Goal: Information Seeking & Learning: Learn about a topic

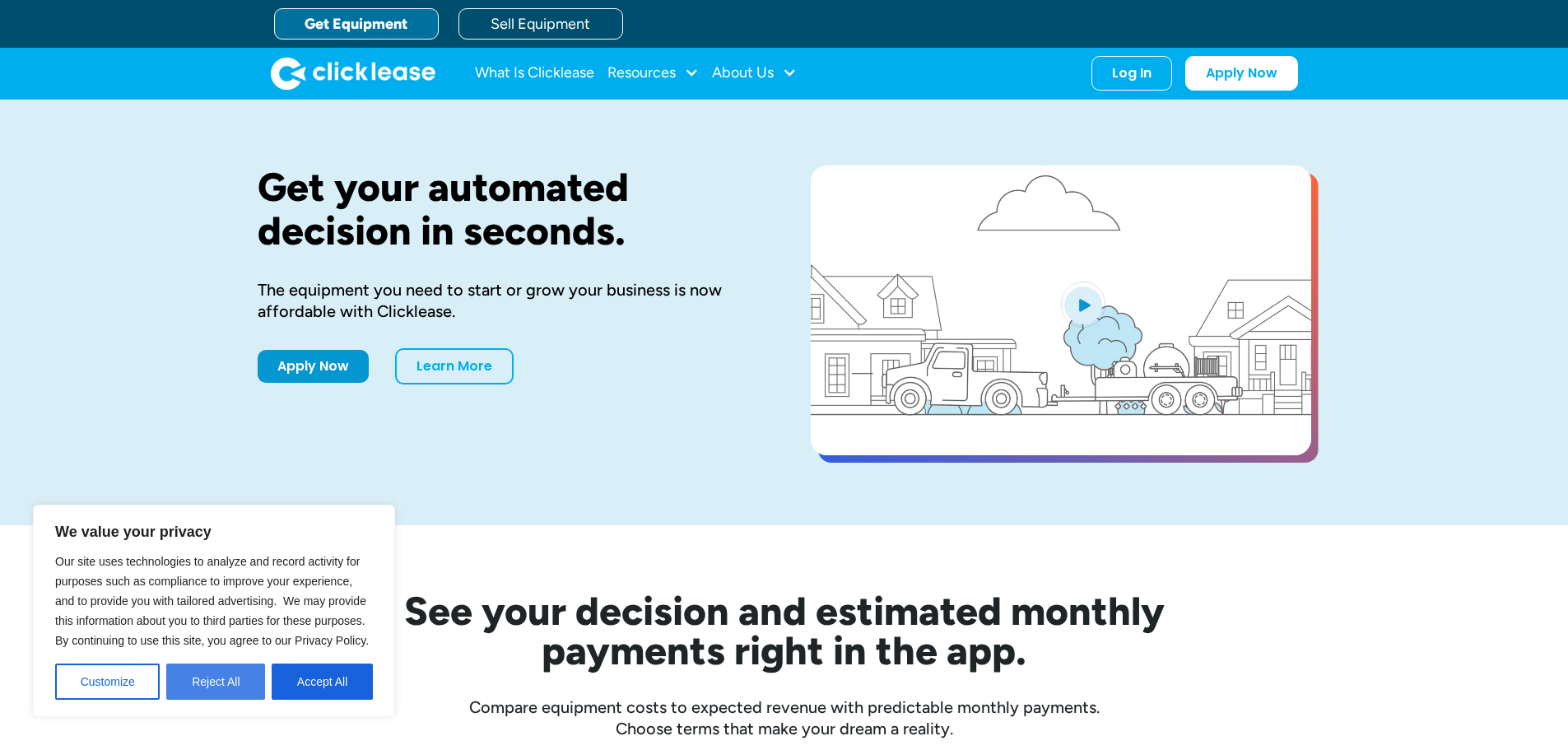
click at [226, 681] on button "Reject All" at bounding box center [215, 682] width 98 height 36
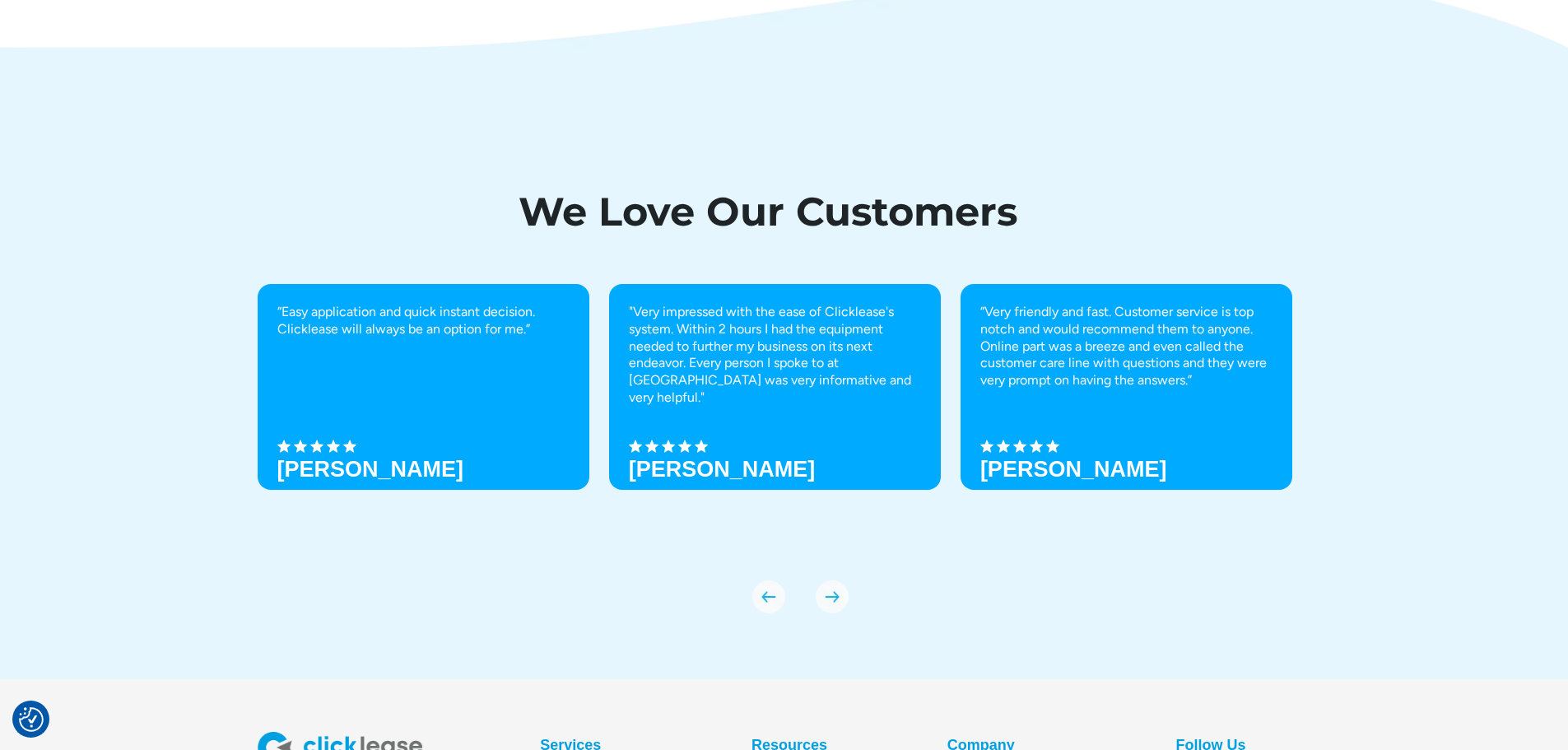
scroll to position [5764, 0]
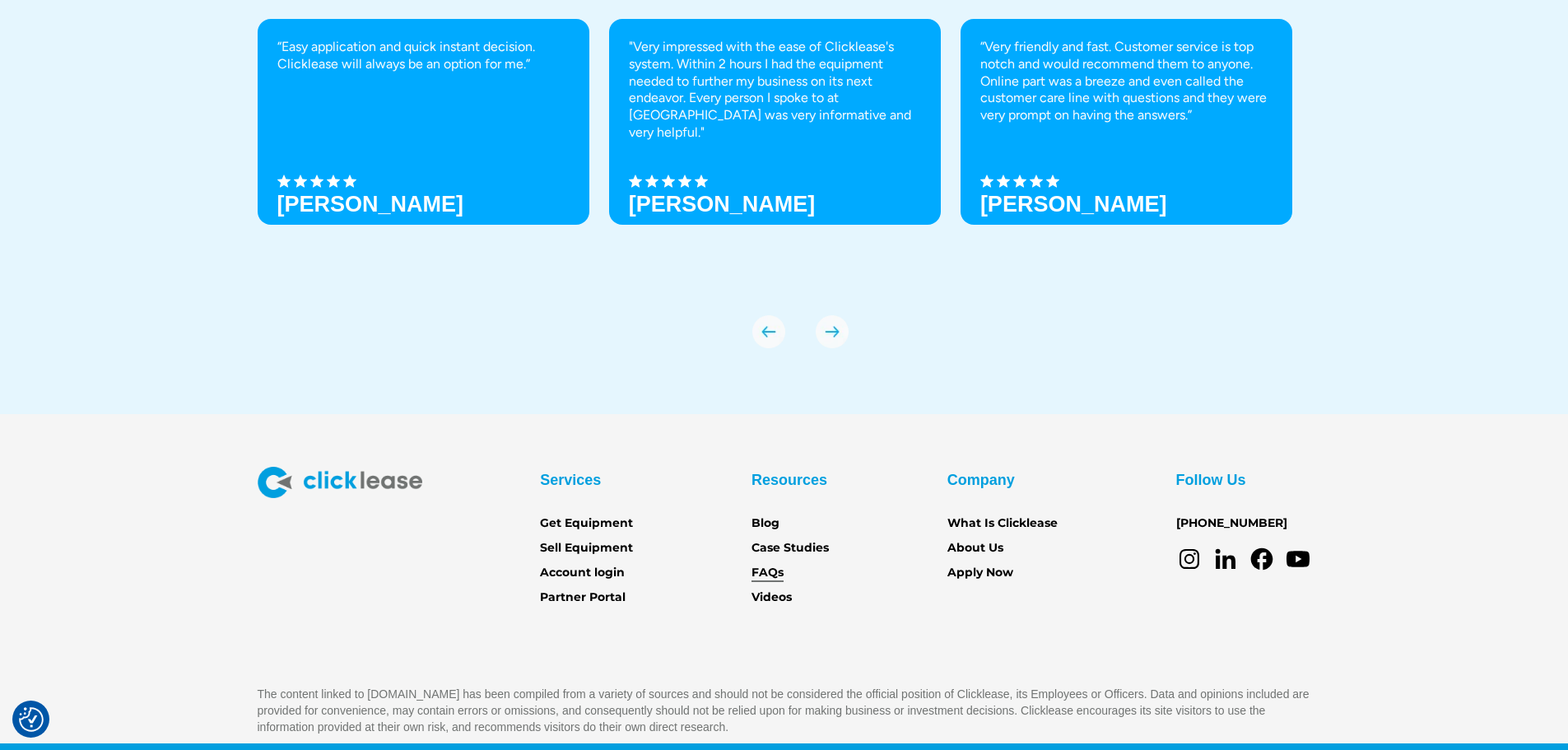
click at [774, 571] on link "FAQs" at bounding box center [768, 573] width 33 height 18
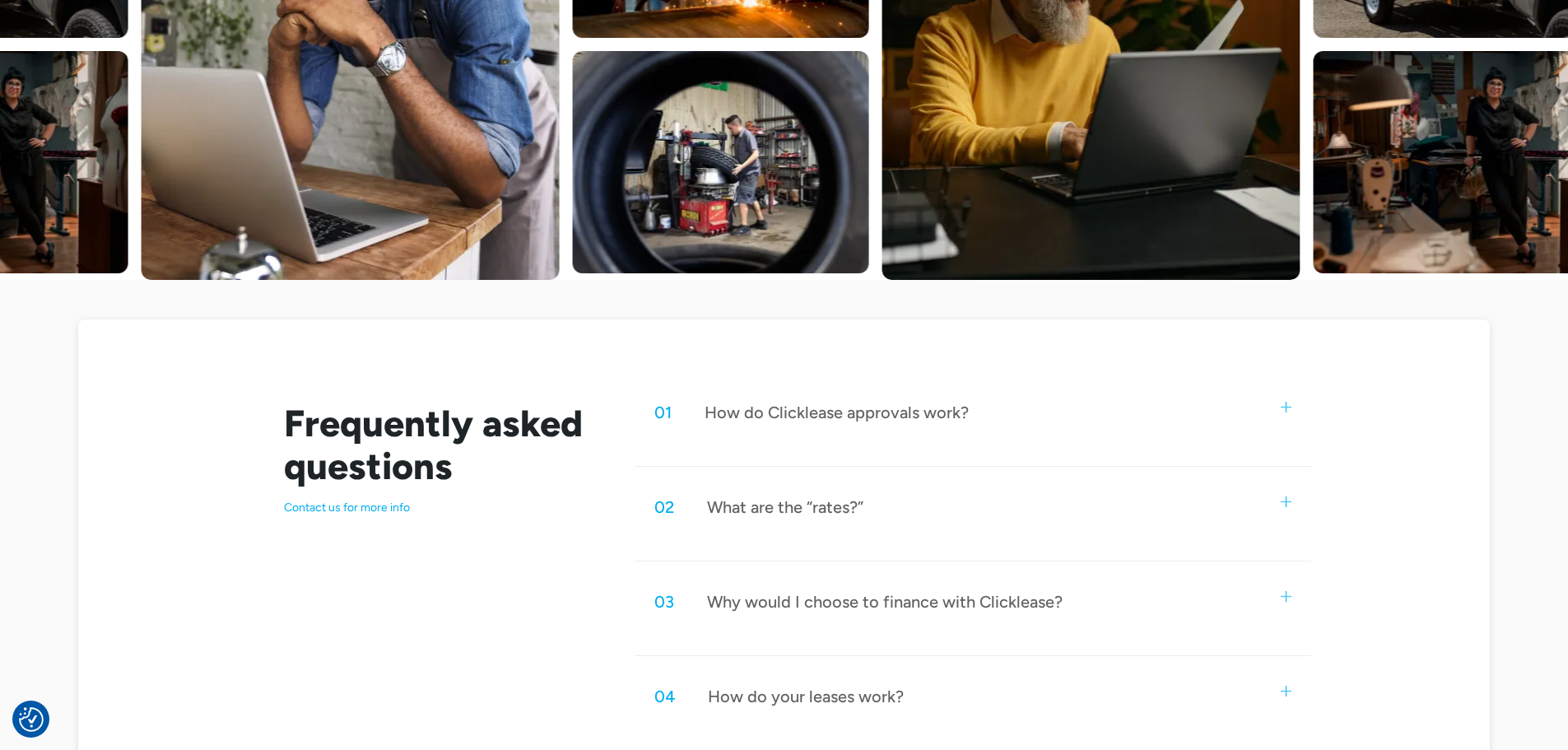
scroll to position [658, 0]
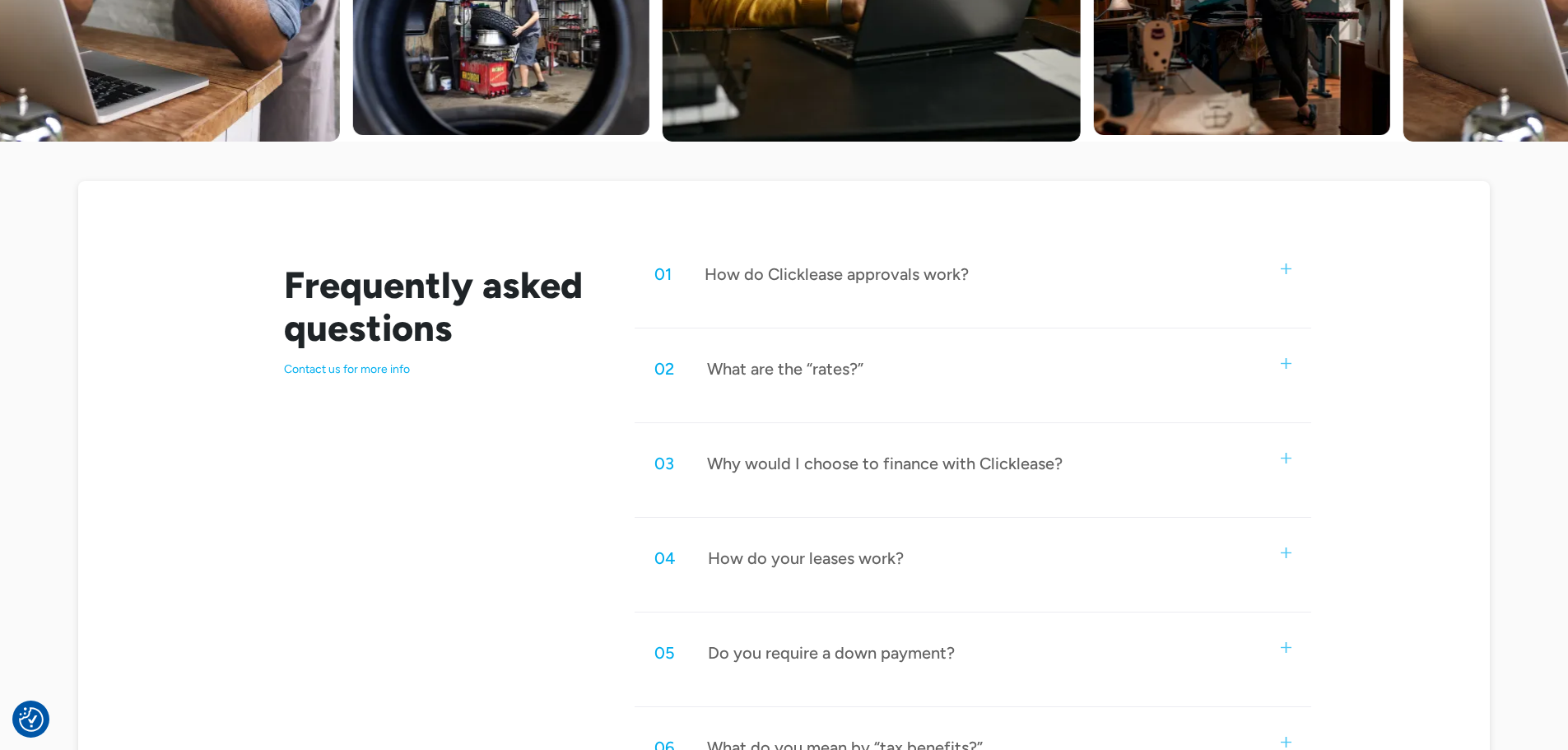
click at [1295, 269] on div "01 How do Clicklease approvals work?" at bounding box center [973, 274] width 676 height 54
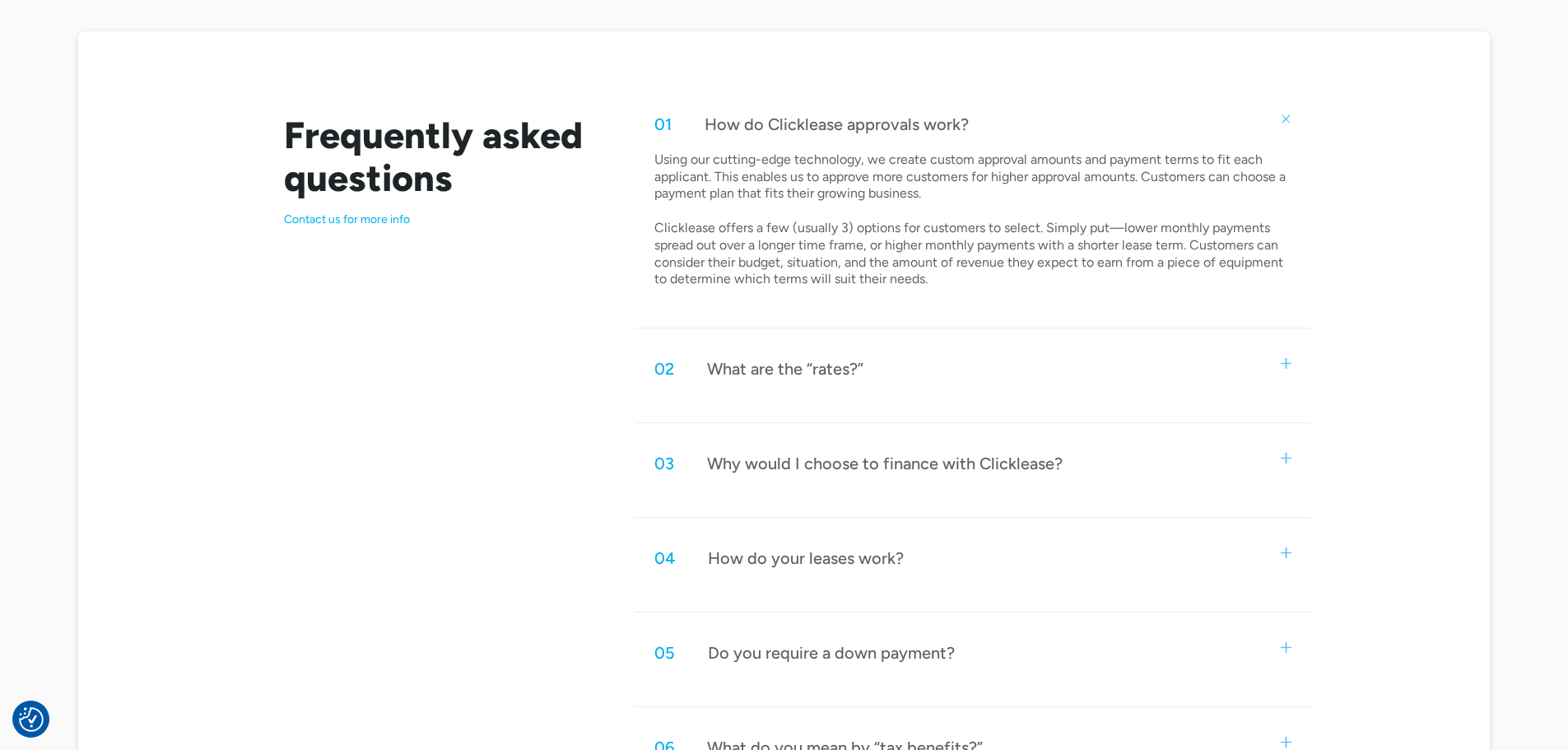
scroll to position [824, 0]
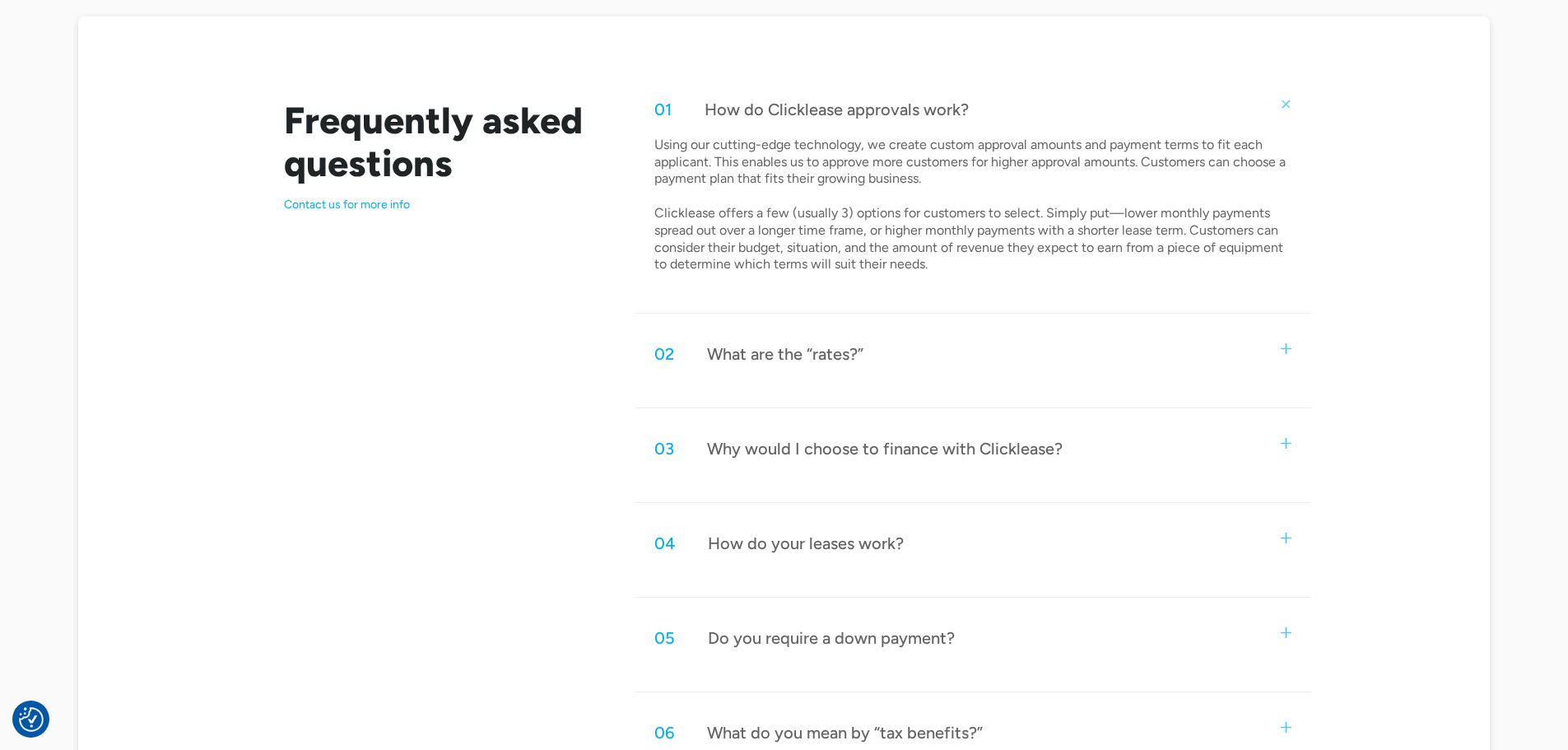
click at [1281, 352] on img at bounding box center [1286, 348] width 11 height 11
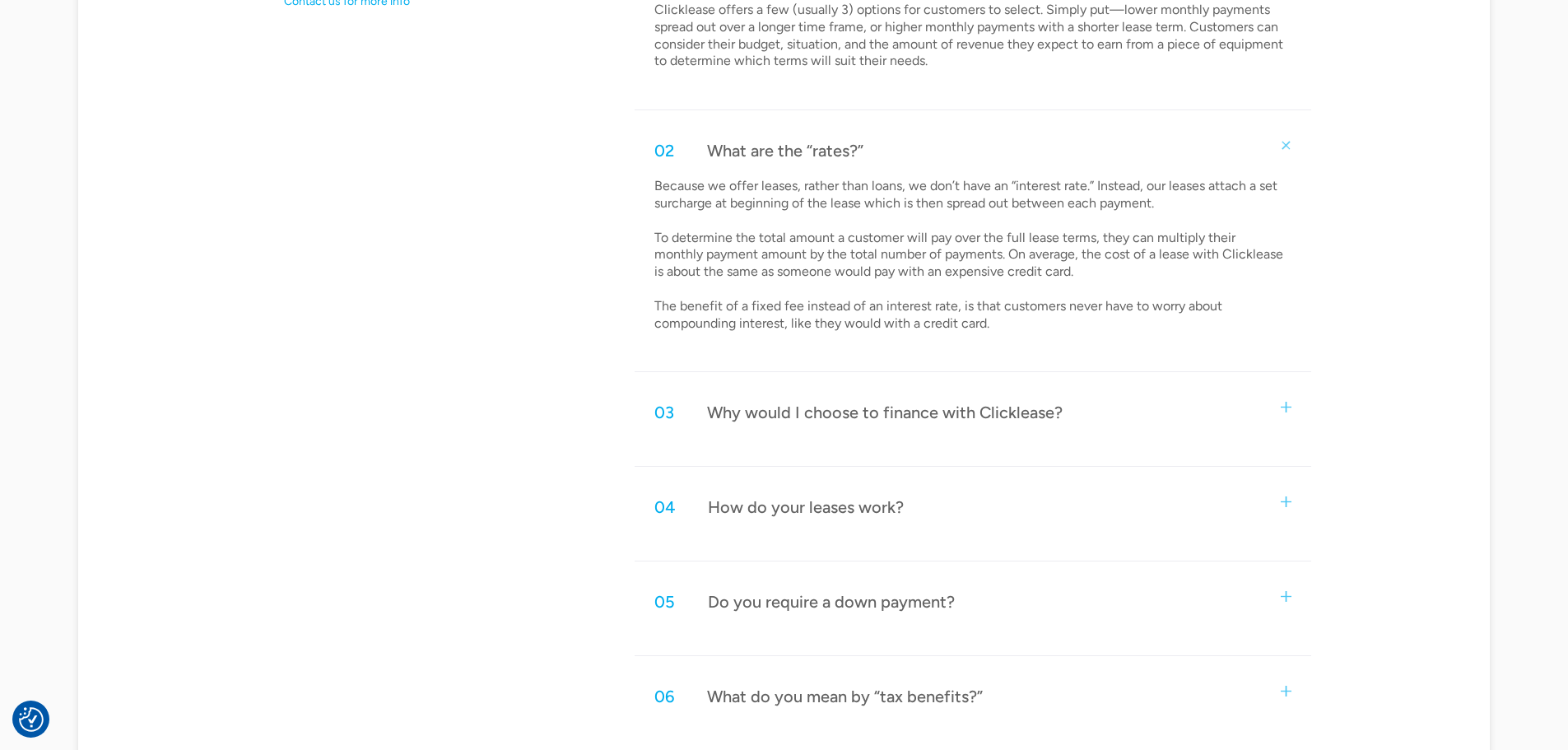
scroll to position [1070, 0]
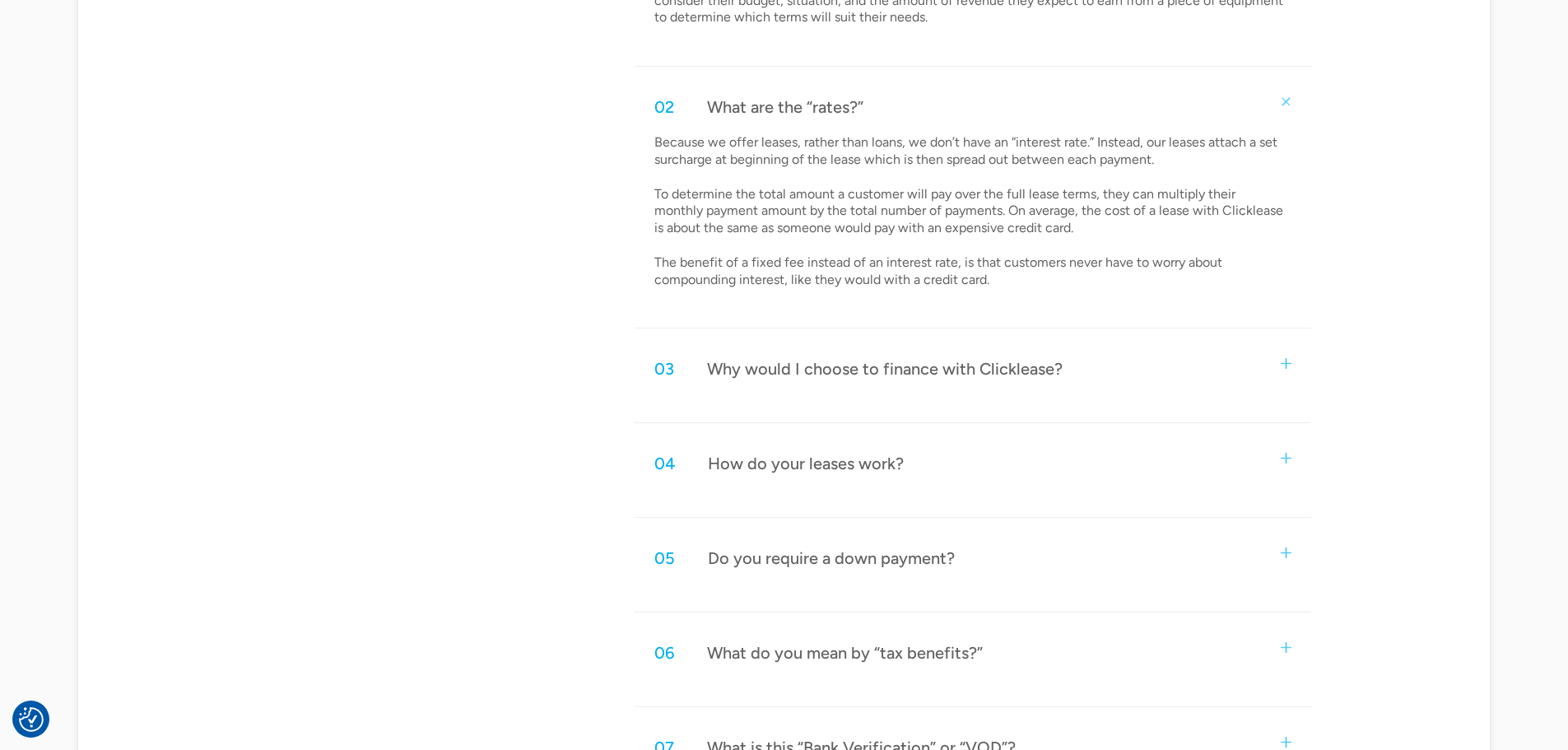
click at [1292, 360] on div "03 Why would I choose to finance with Clicklease?" at bounding box center [973, 368] width 676 height 54
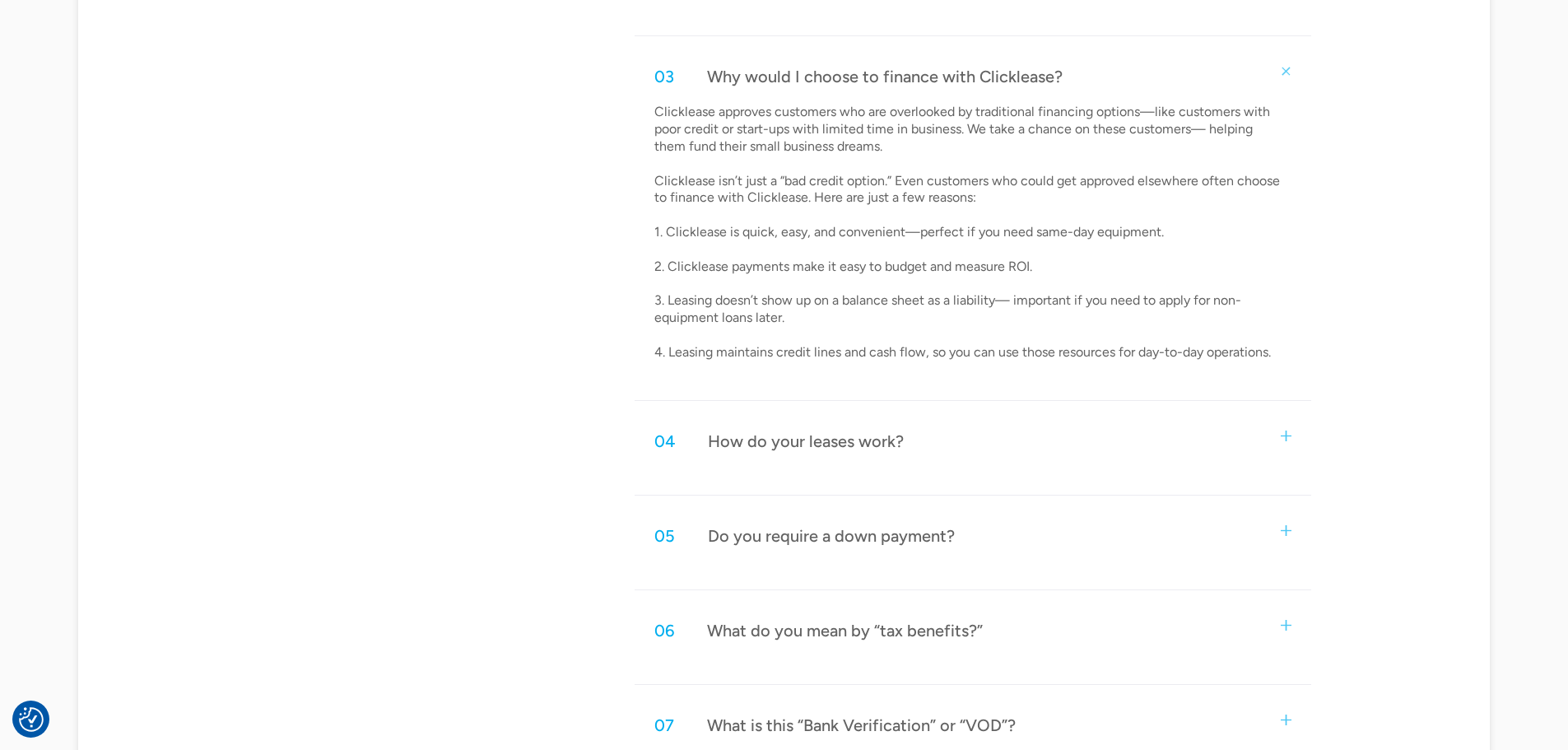
scroll to position [1400, 0]
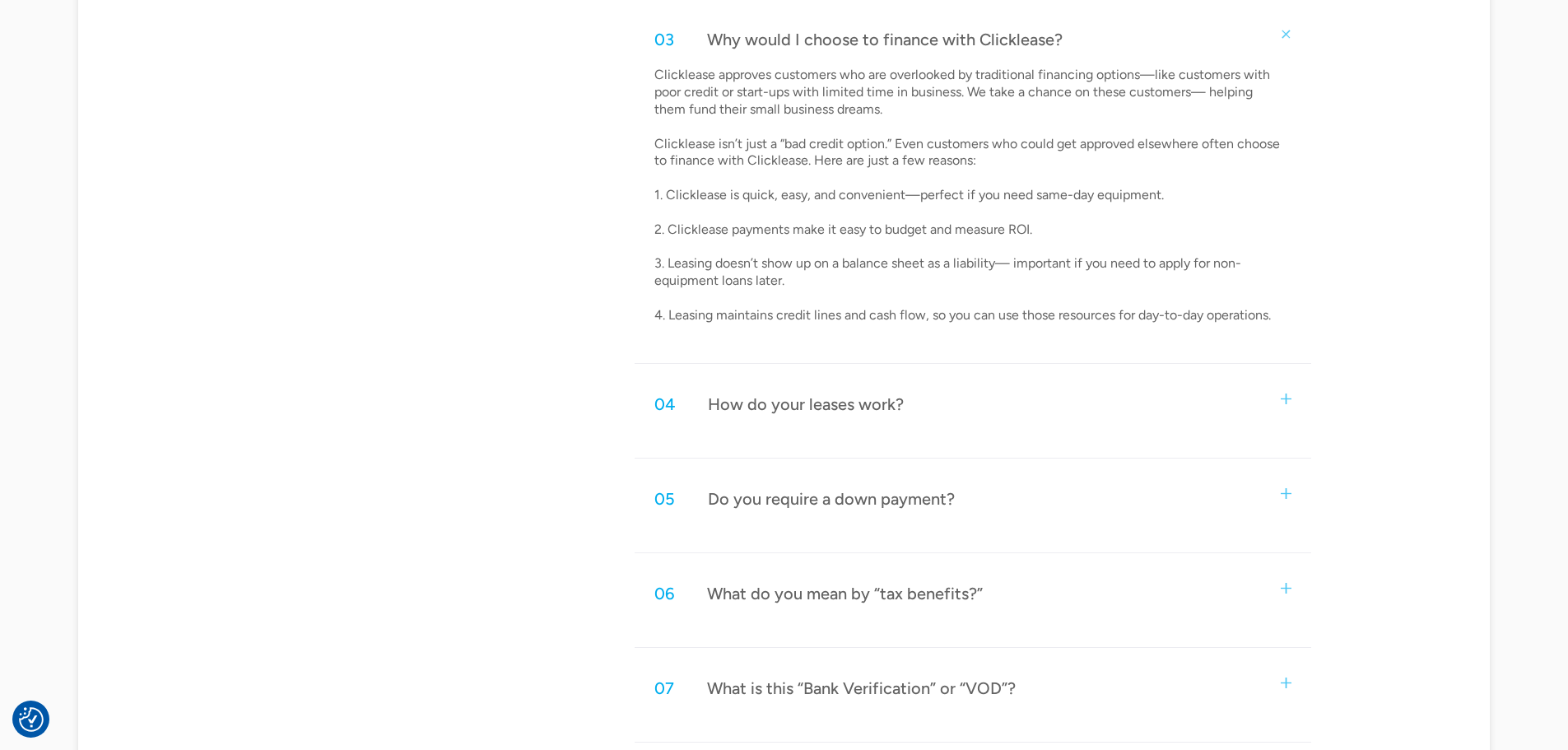
click at [1279, 402] on div "04 How do your leases work?" at bounding box center [973, 403] width 676 height 54
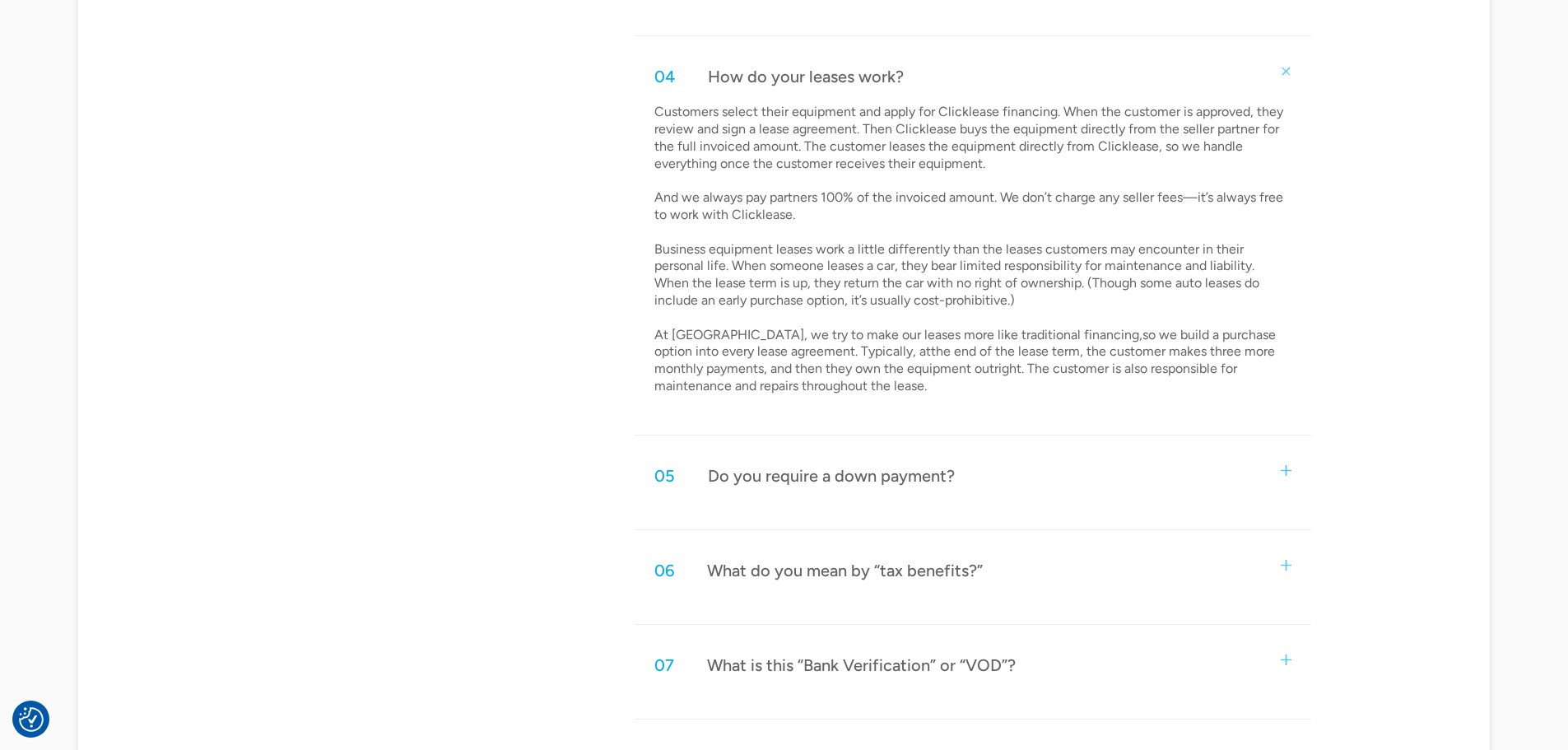
scroll to position [1729, 0]
click at [1286, 473] on img at bounding box center [1286, 468] width 11 height 11
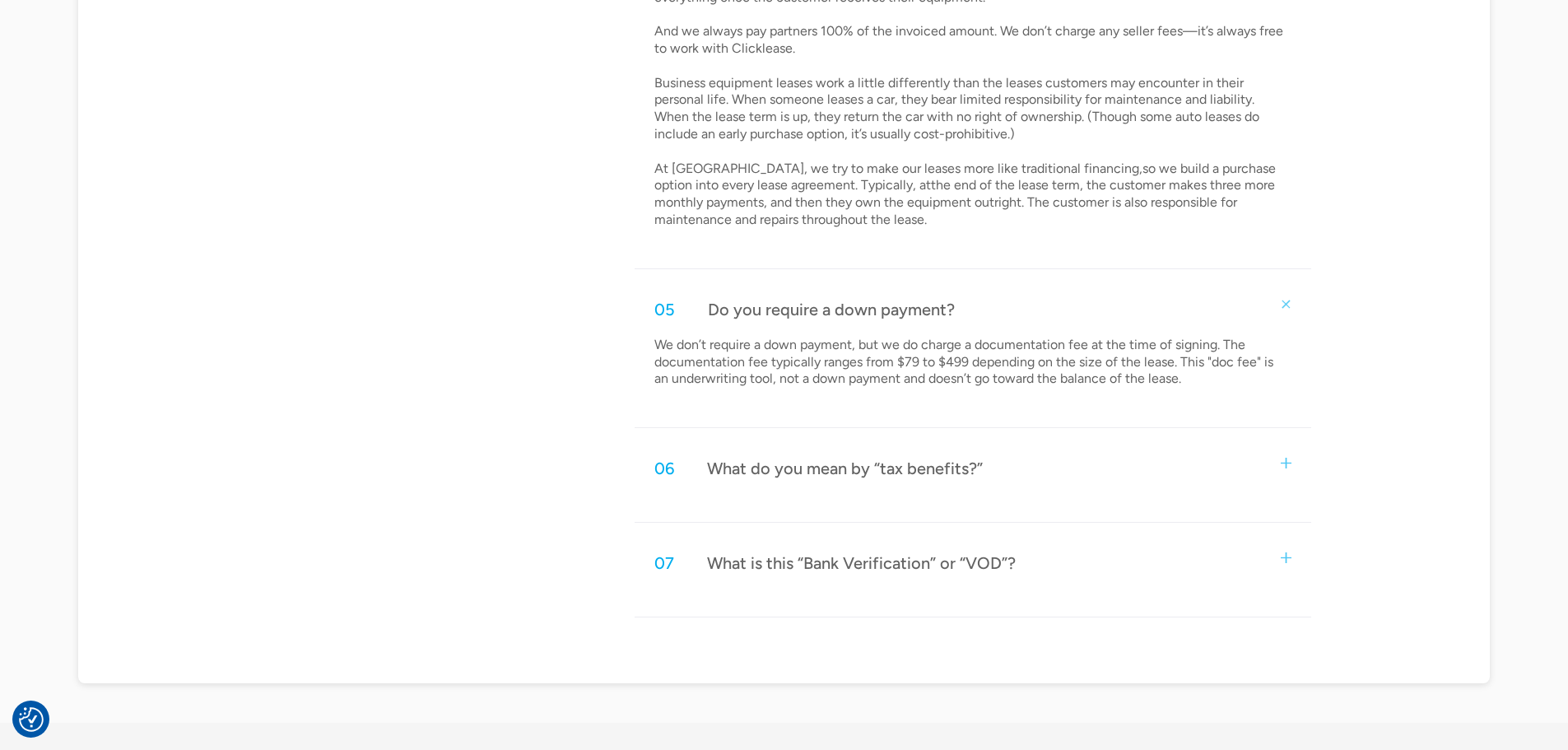
scroll to position [1976, 0]
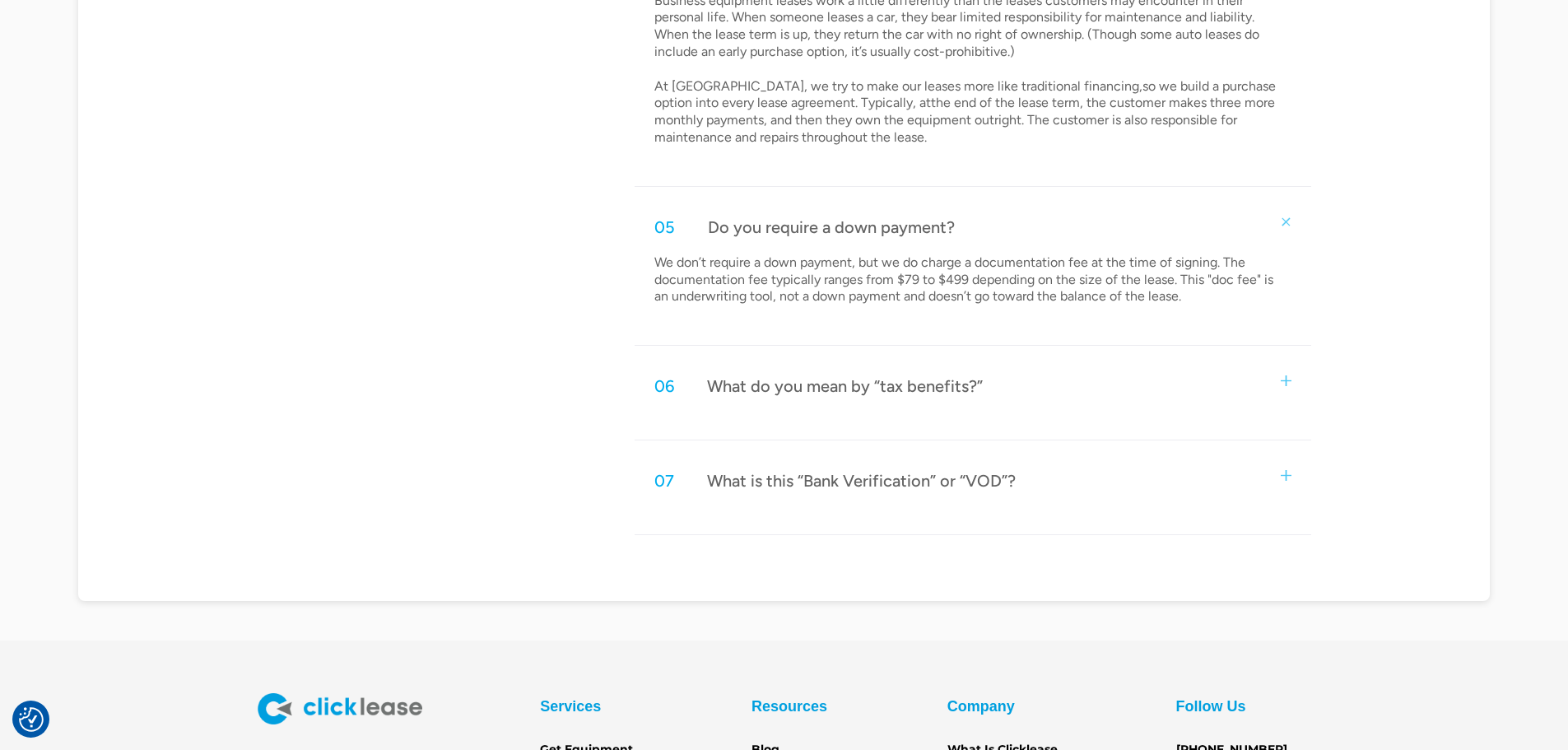
click at [1286, 473] on img at bounding box center [1286, 475] width 11 height 11
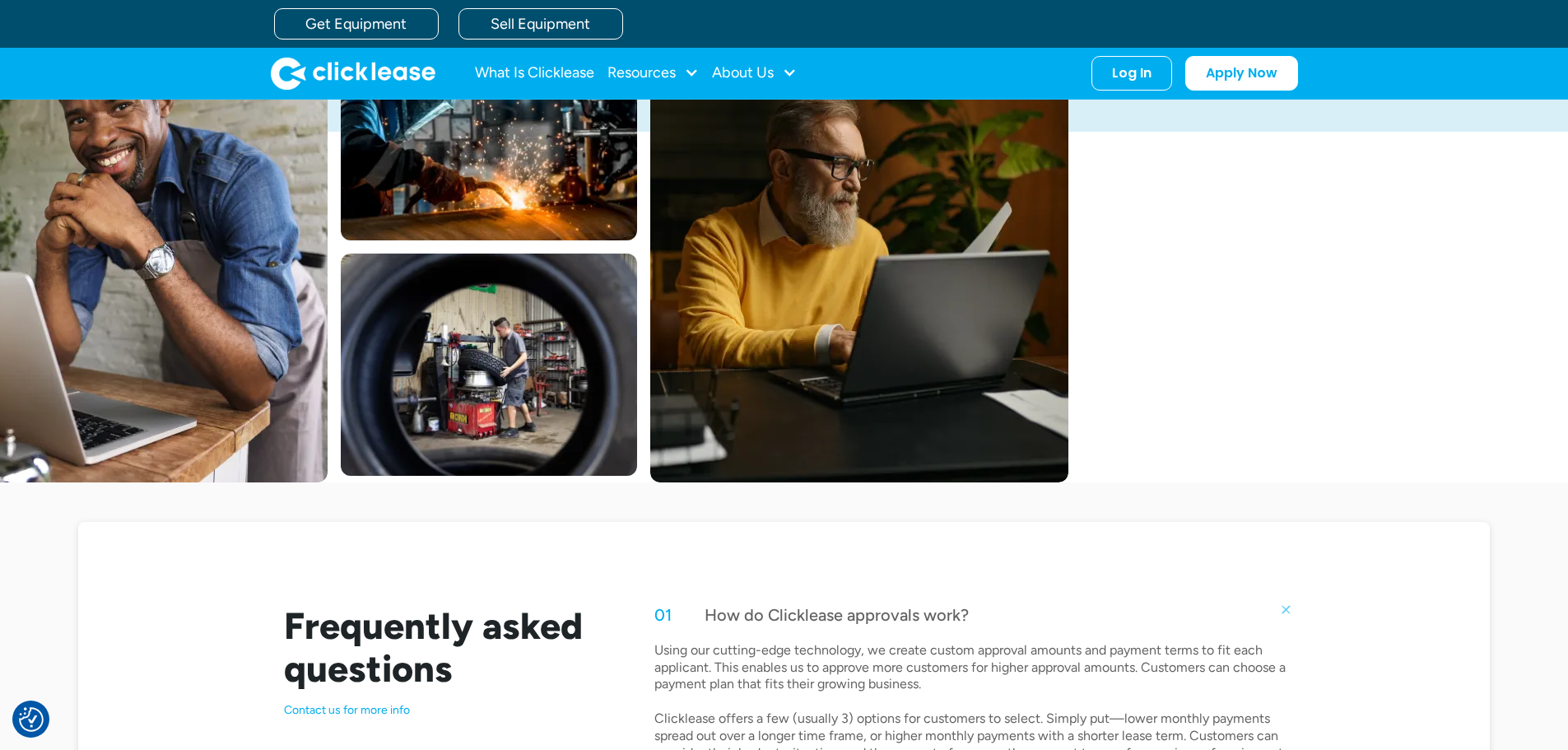
scroll to position [0, 0]
